Goal: Browse casually

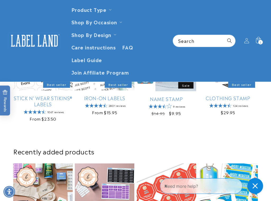
scroll to position [90, 0]
